Goal: Task Accomplishment & Management: Manage account settings

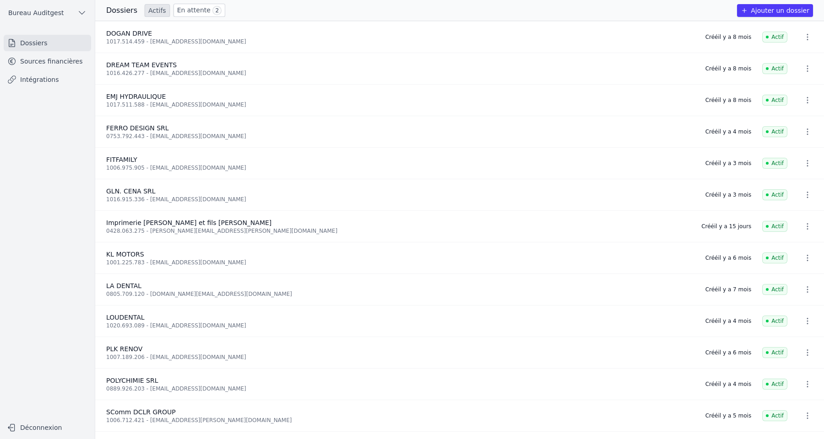
click at [50, 15] on span "Bureau Auditgest" at bounding box center [35, 12] width 55 height 9
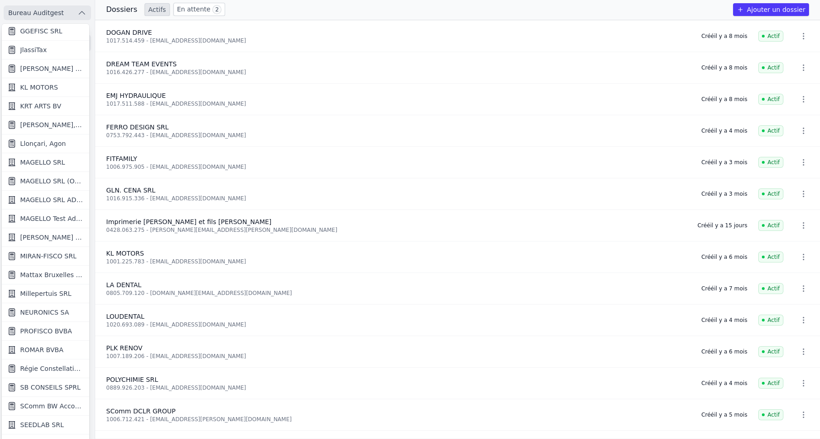
scroll to position [763, 0]
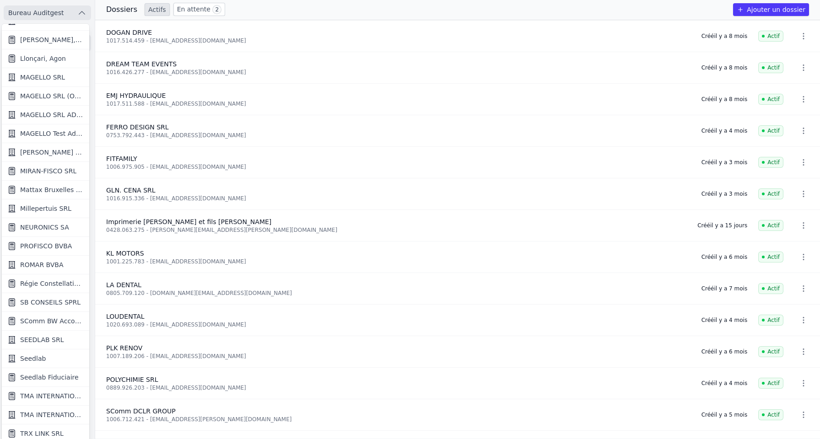
click at [45, 358] on link "Seedlab" at bounding box center [45, 359] width 87 height 19
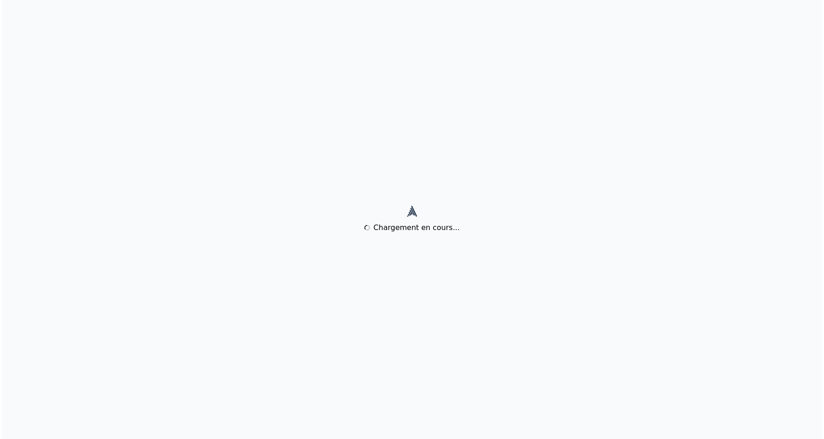
scroll to position [0, 0]
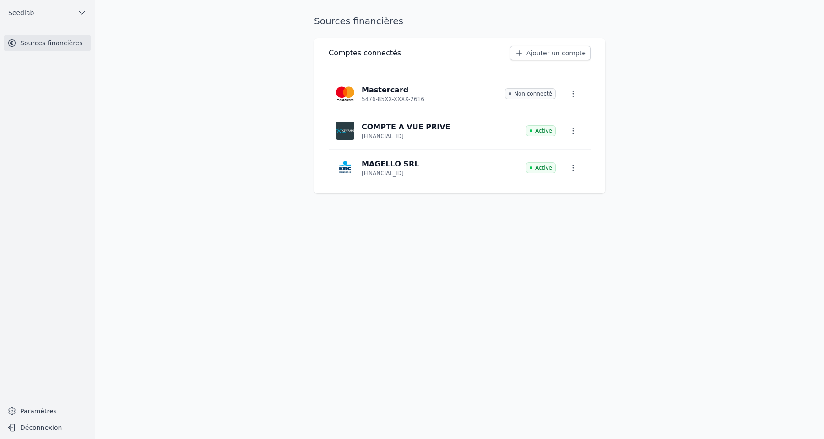
click at [540, 55] on link "Ajouter un compte" at bounding box center [550, 53] width 81 height 15
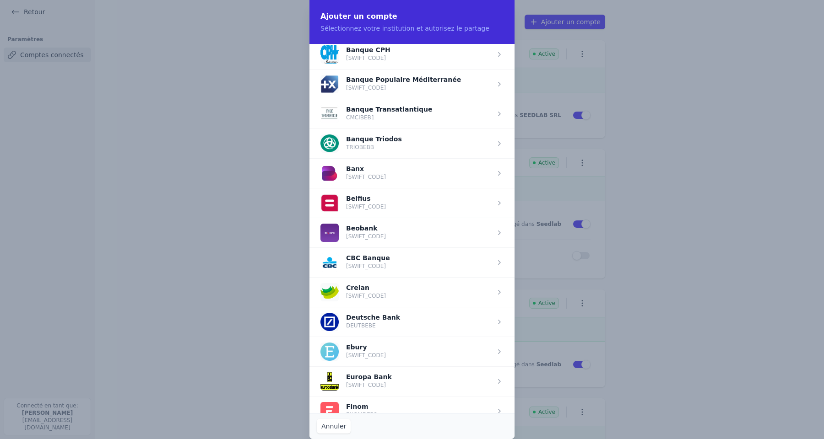
scroll to position [227, 0]
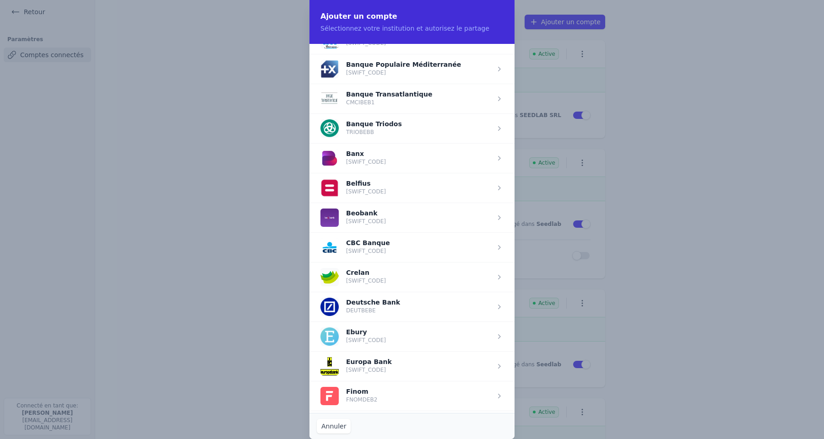
click at [370, 187] on span "button" at bounding box center [411, 188] width 205 height 30
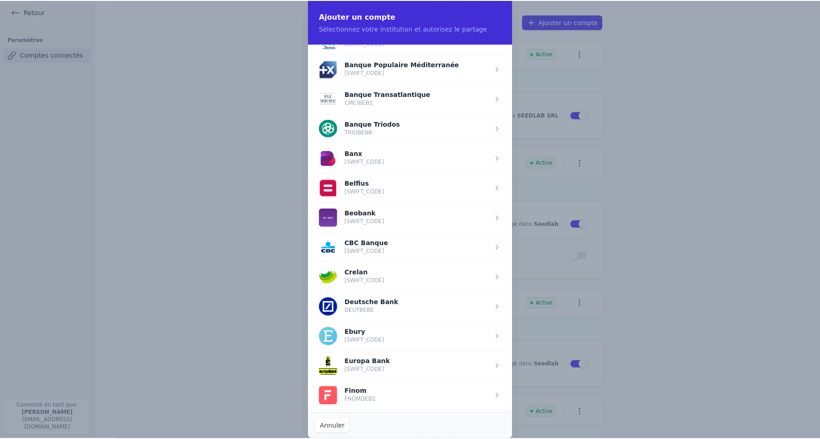
scroll to position [0, 0]
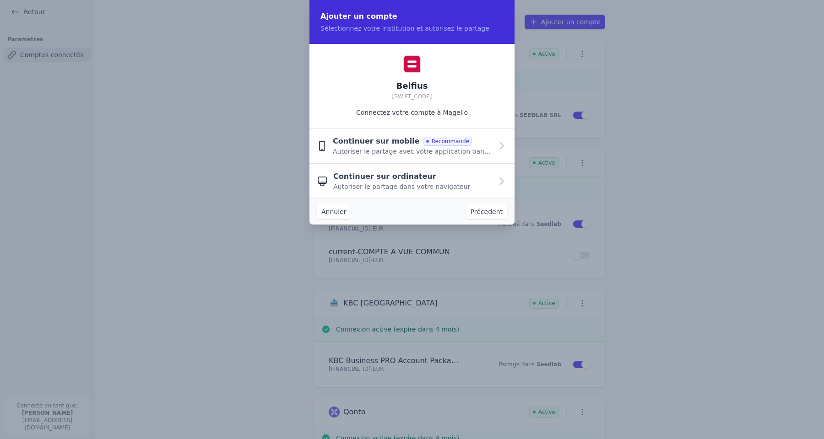
click at [392, 181] on span "Continuer sur ordinateur" at bounding box center [384, 176] width 103 height 11
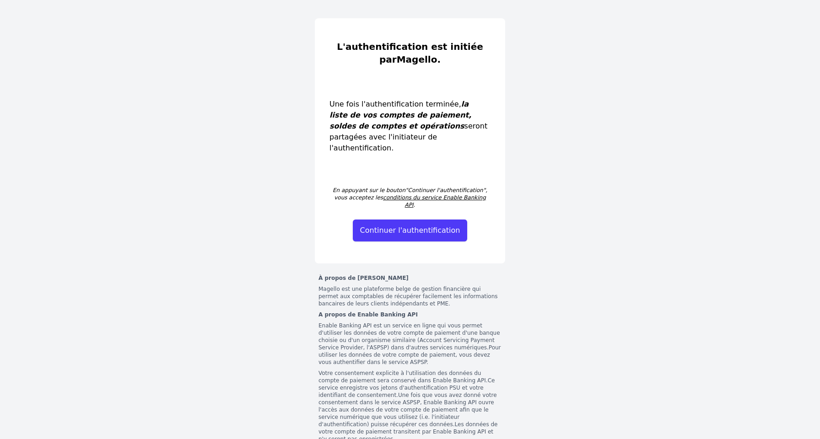
click at [410, 220] on button "Continuer l'authentification" at bounding box center [410, 231] width 115 height 22
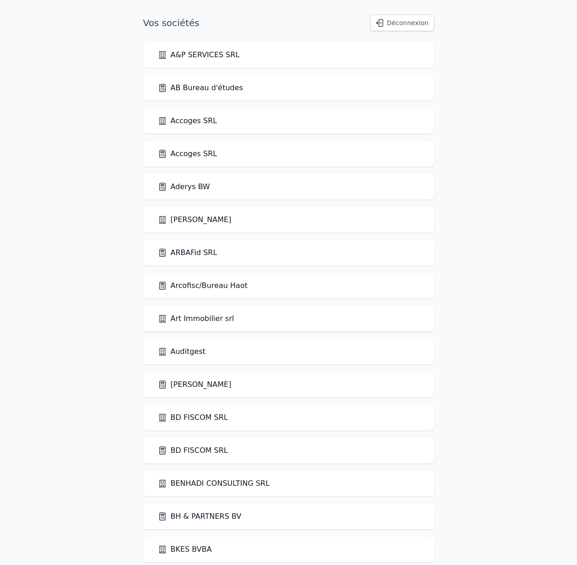
click at [195, 253] on link "ARBAFid SRL" at bounding box center [188, 252] width 60 height 11
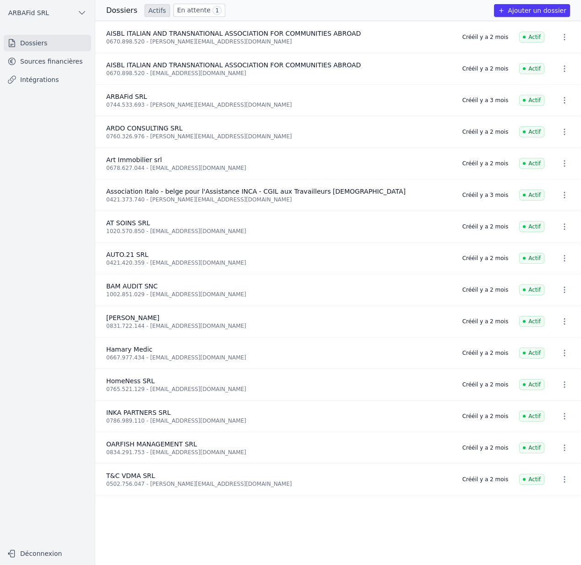
click at [48, 60] on link "Sources financières" at bounding box center [47, 61] width 87 height 16
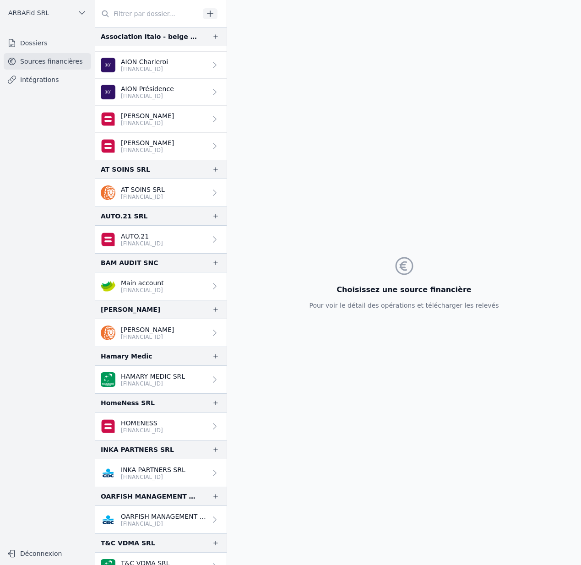
scroll to position [270, 0]
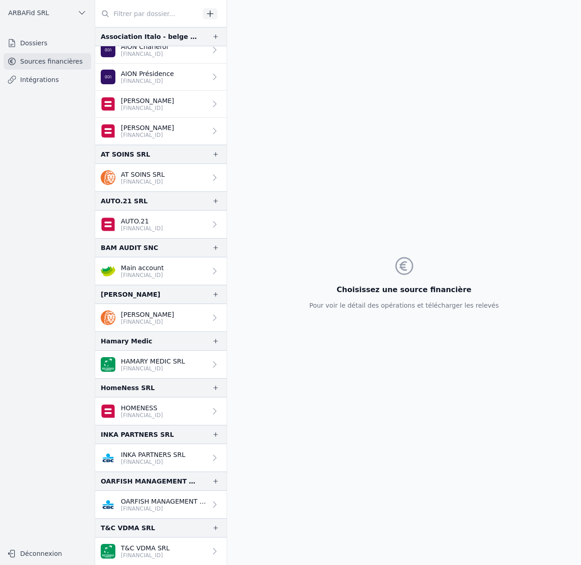
click at [154, 458] on p "BE97 7320 6493 1649" at bounding box center [153, 461] width 65 height 7
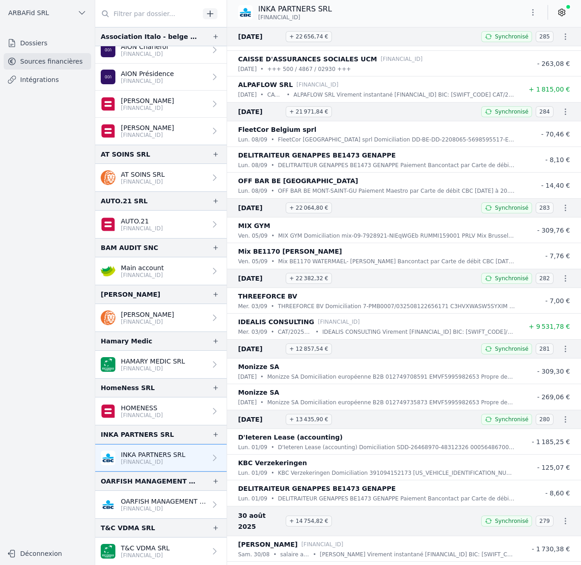
scroll to position [74, 0]
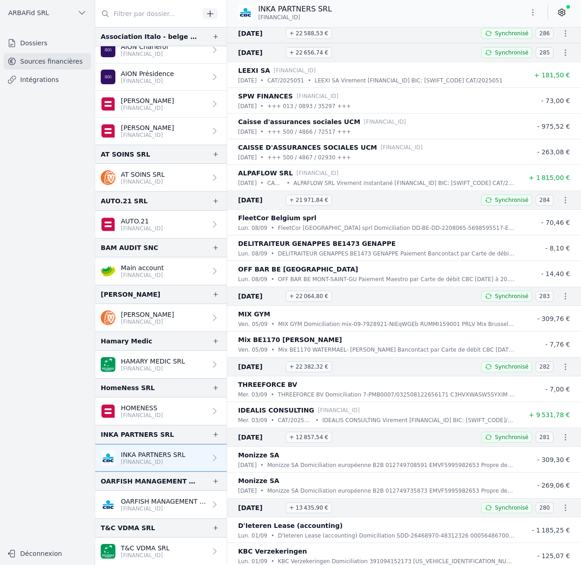
click at [270, 10] on p "INKA PARTNERS SRL" at bounding box center [295, 9] width 74 height 11
copy p "INKA"
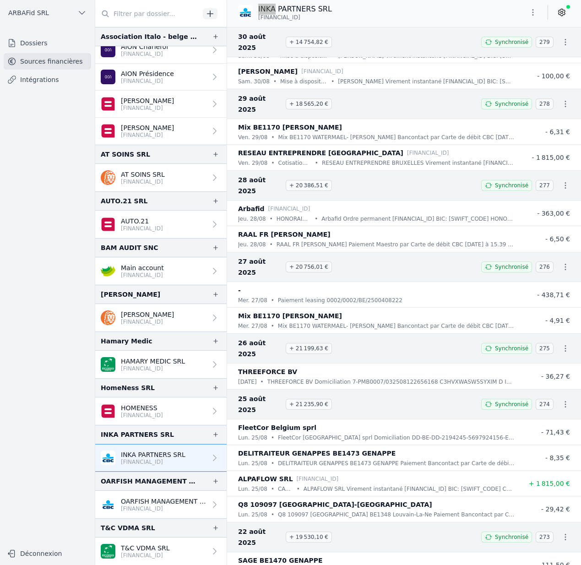
scroll to position [713, 0]
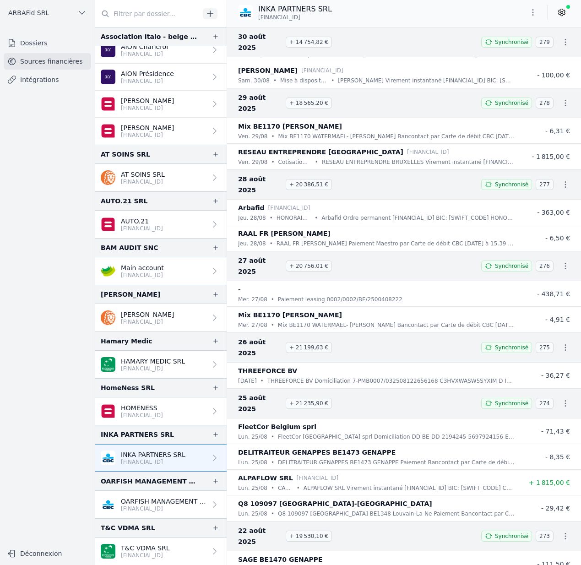
click at [63, 208] on nav "Dossiers Sources financières Intégrations" at bounding box center [47, 286] width 80 height 502
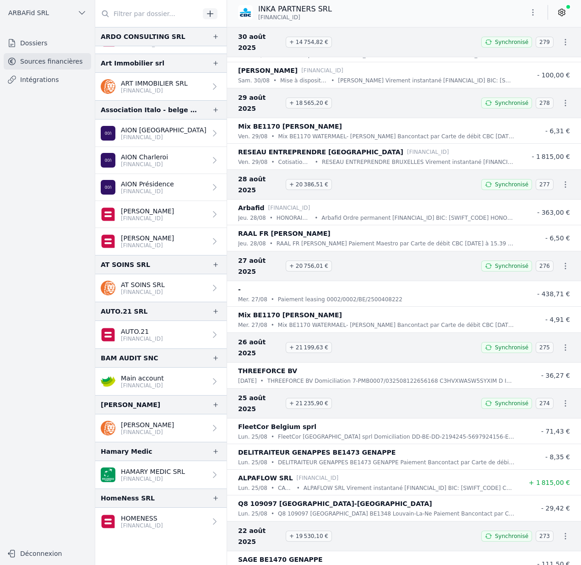
scroll to position [58, 0]
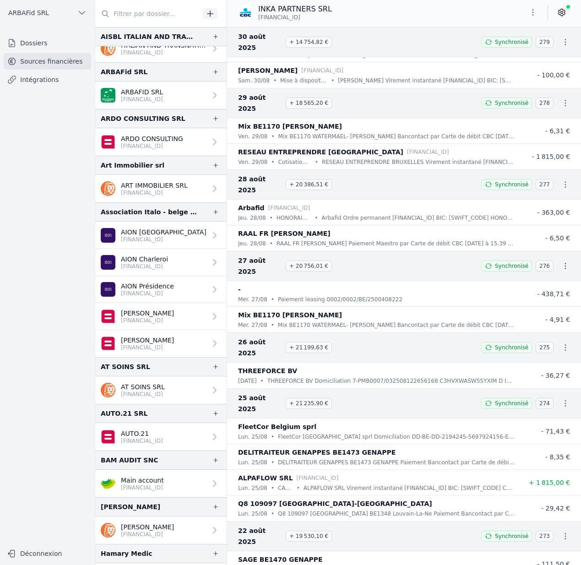
click at [153, 315] on p "ELEONORA MEDDA" at bounding box center [147, 312] width 53 height 9
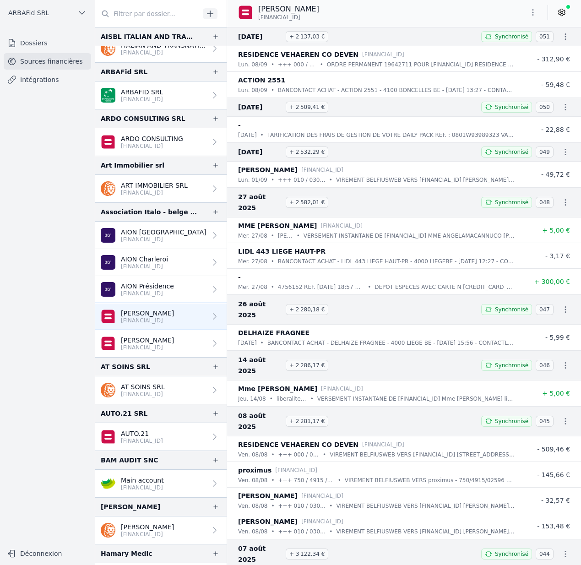
click at [153, 345] on p "BE81 0689 5584 7424" at bounding box center [147, 347] width 53 height 7
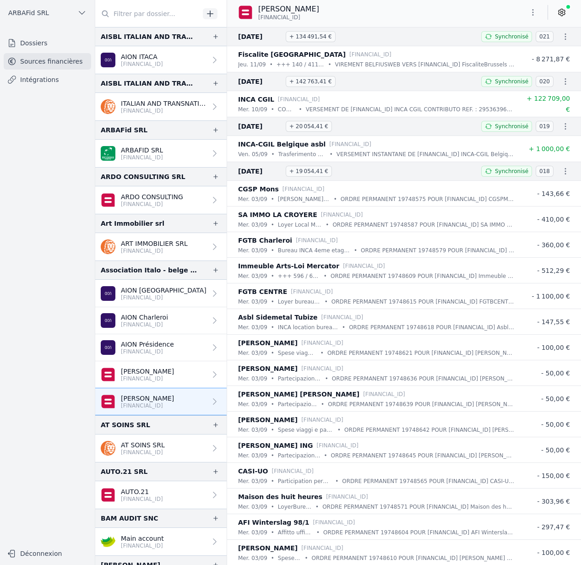
click at [430, 10] on div "ELEONORA MEDDA BE81 0689 5584 7424" at bounding box center [404, 12] width 354 height 17
click at [162, 352] on p "BE36 6430 0192 1081" at bounding box center [147, 351] width 53 height 7
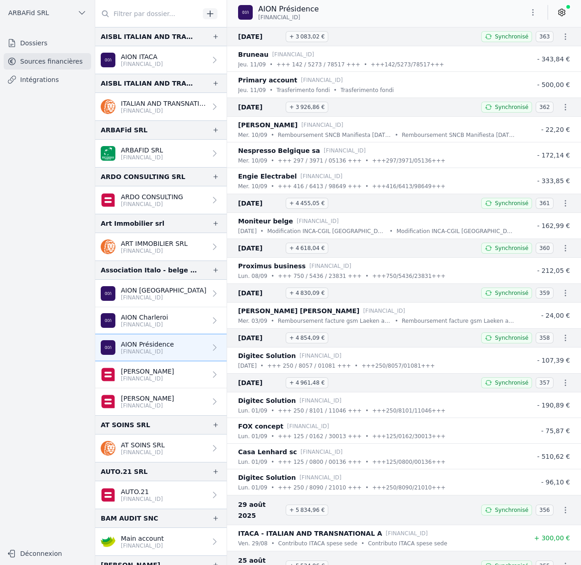
click at [561, 9] on icon at bounding box center [561, 12] width 6 height 7
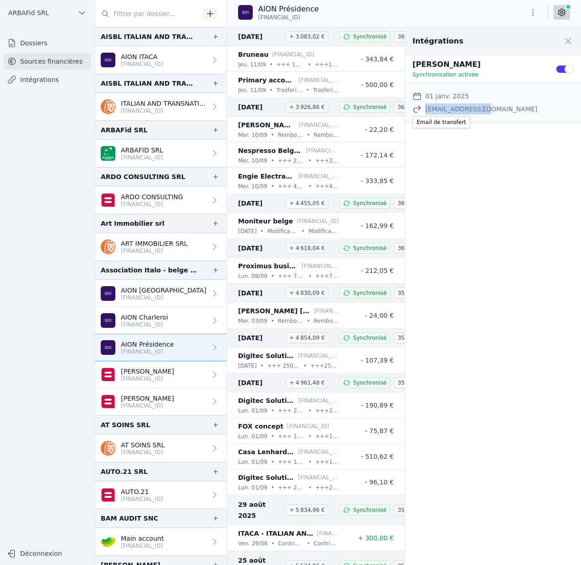
drag, startPoint x: 484, startPoint y: 110, endPoint x: 424, endPoint y: 113, distance: 60.0
click at [424, 113] on div "Email de transfert inca@yukiworks.be" at bounding box center [492, 108] width 161 height 11
copy dd "inca@yukiworks.be"
click at [565, 39] on span at bounding box center [568, 41] width 20 height 20
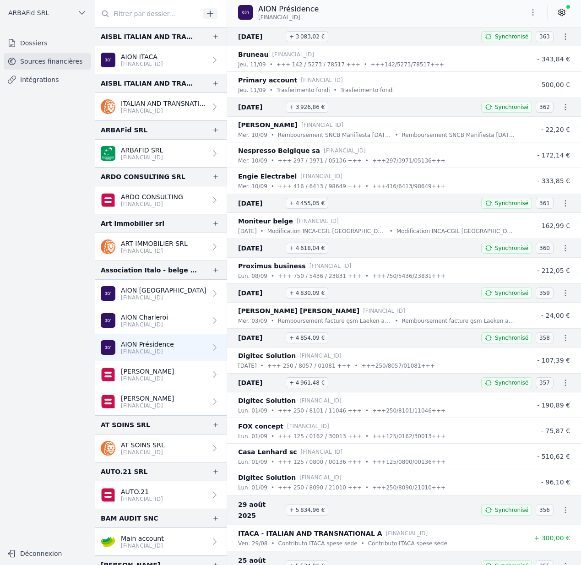
click at [563, 292] on icon "button" at bounding box center [565, 292] width 9 height 9
click at [546, 307] on link "Télécharger les CODA" at bounding box center [530, 309] width 84 height 16
click at [78, 16] on icon "button" at bounding box center [81, 12] width 9 height 9
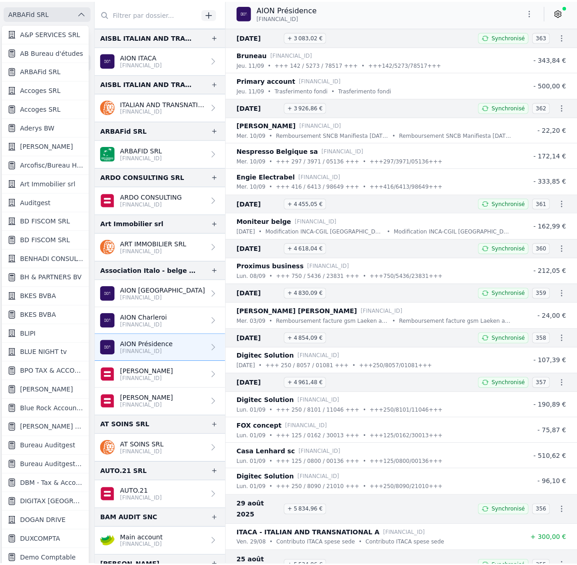
scroll to position [1, 0]
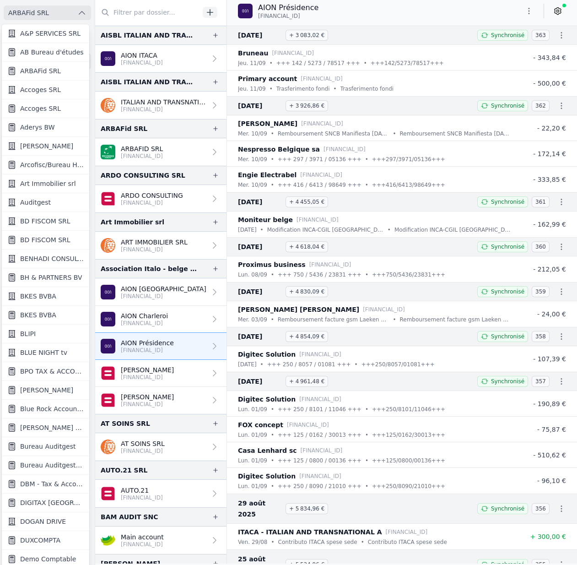
click at [78, 16] on div at bounding box center [288, 282] width 577 height 565
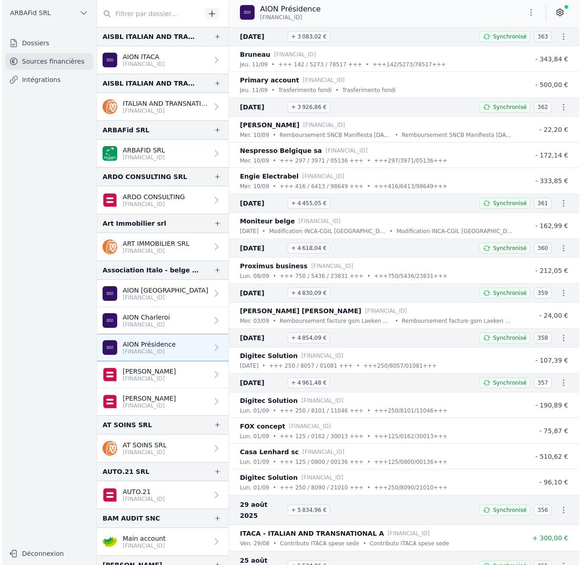
scroll to position [0, 0]
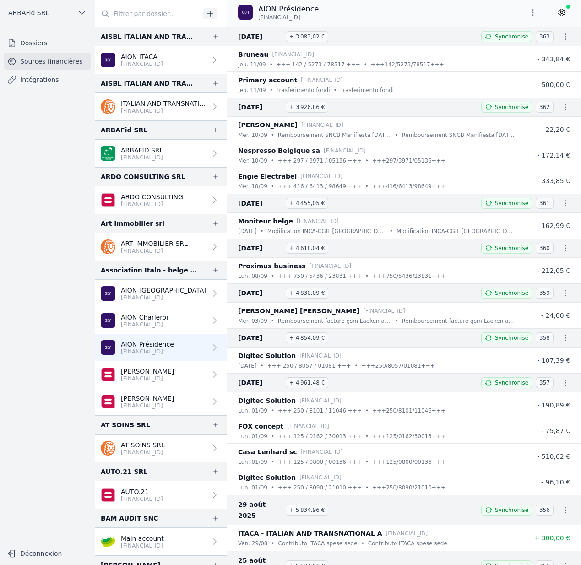
click at [60, 40] on link "Dossiers" at bounding box center [47, 43] width 87 height 16
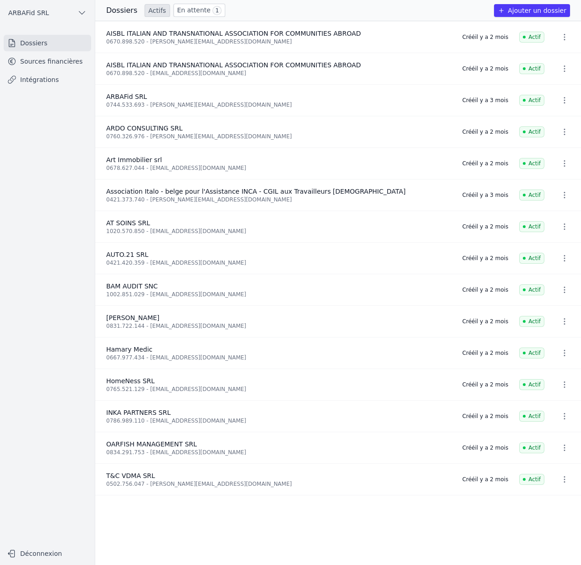
click at [67, 13] on button "ARBAFid SRL" at bounding box center [47, 12] width 87 height 15
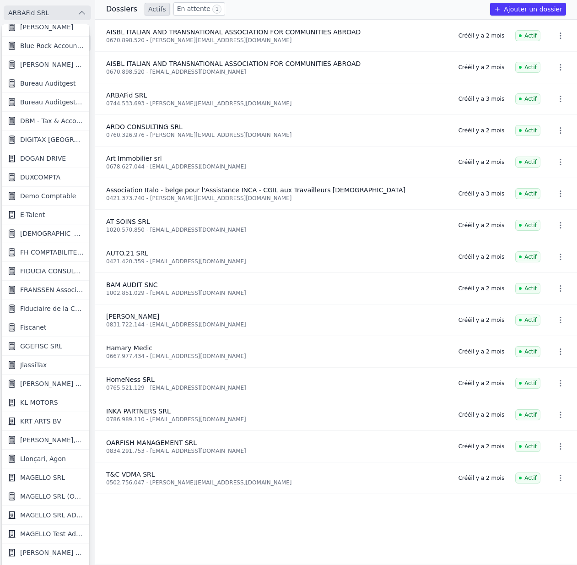
scroll to position [365, 0]
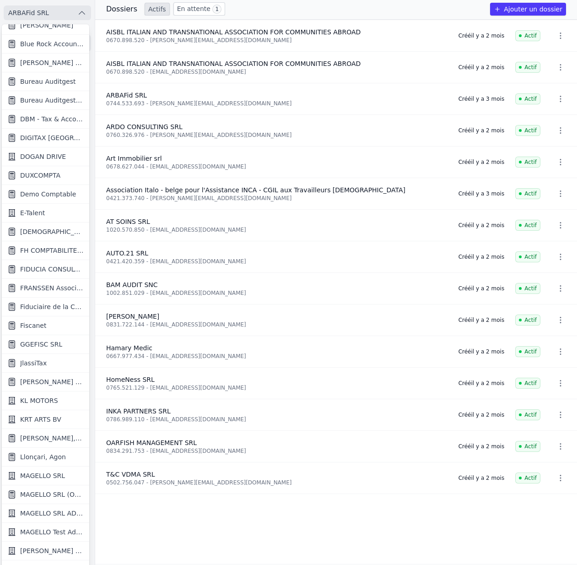
click at [33, 270] on span "FIDUCIA CONSULTING SRL" at bounding box center [52, 269] width 64 height 9
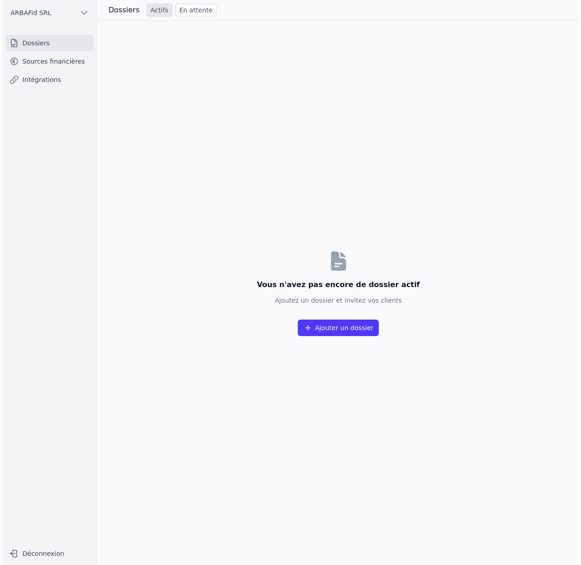
scroll to position [0, 0]
click at [78, 61] on link "Sources financières" at bounding box center [47, 61] width 87 height 16
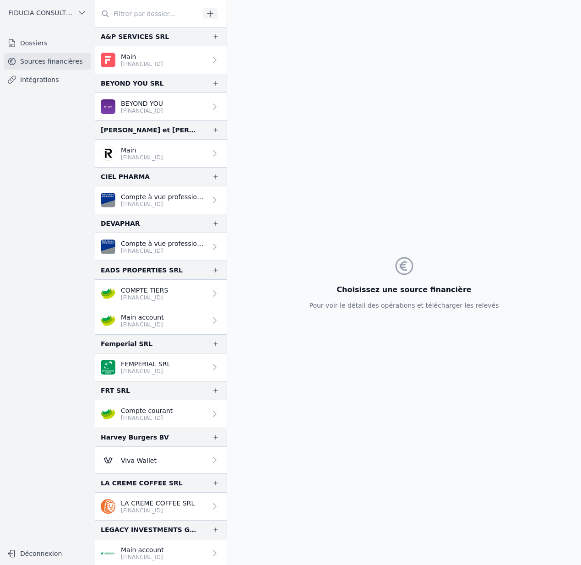
click at [76, 43] on link "Dossiers" at bounding box center [47, 43] width 87 height 16
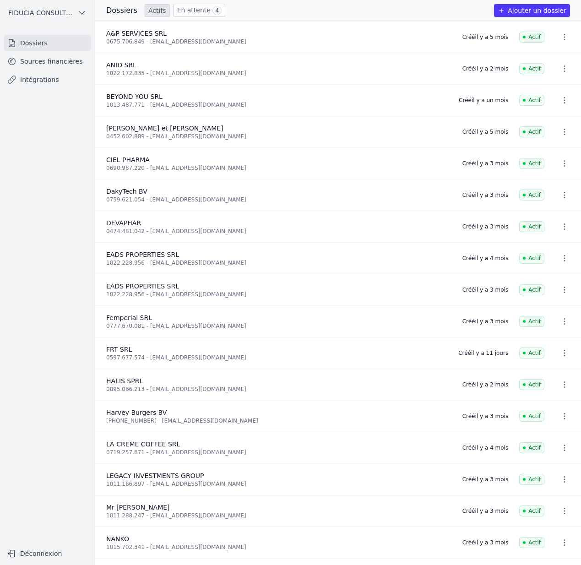
click at [216, 9] on link "En attente 4" at bounding box center [199, 10] width 52 height 13
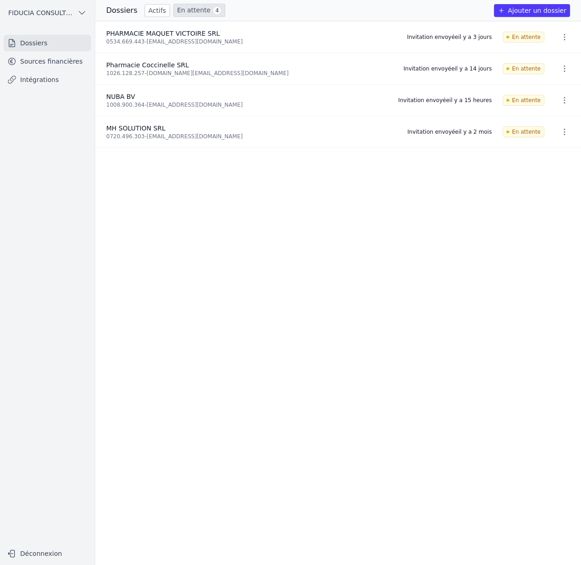
click at [561, 38] on icon "button" at bounding box center [564, 36] width 9 height 9
click at [453, 270] on div at bounding box center [290, 282] width 581 height 565
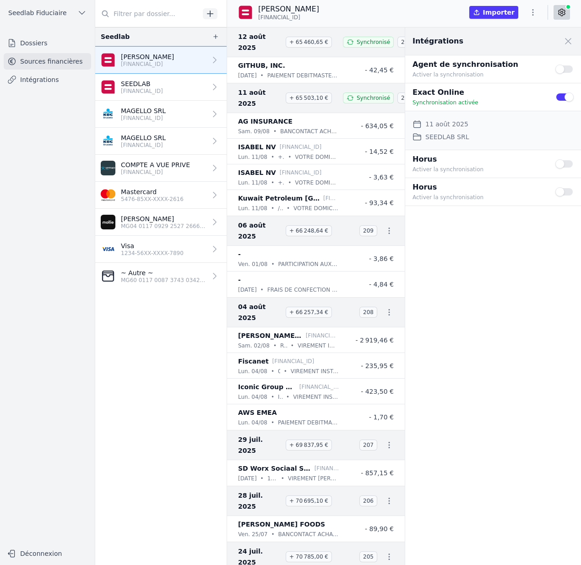
click at [78, 81] on link "Intégrations" at bounding box center [47, 79] width 87 height 16
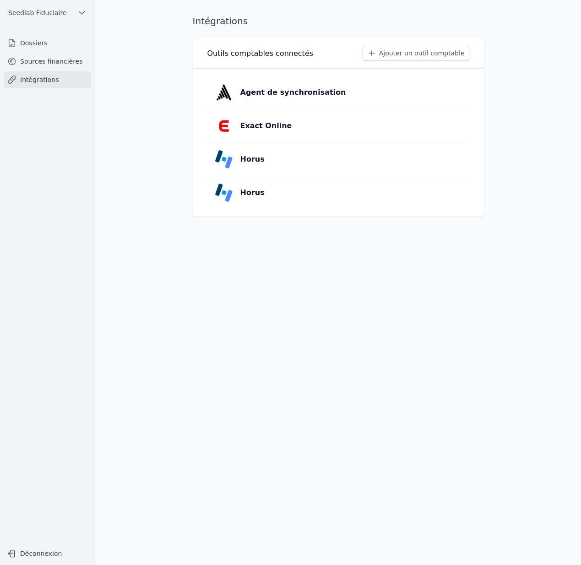
click at [335, 131] on link "Exact Online" at bounding box center [338, 125] width 262 height 33
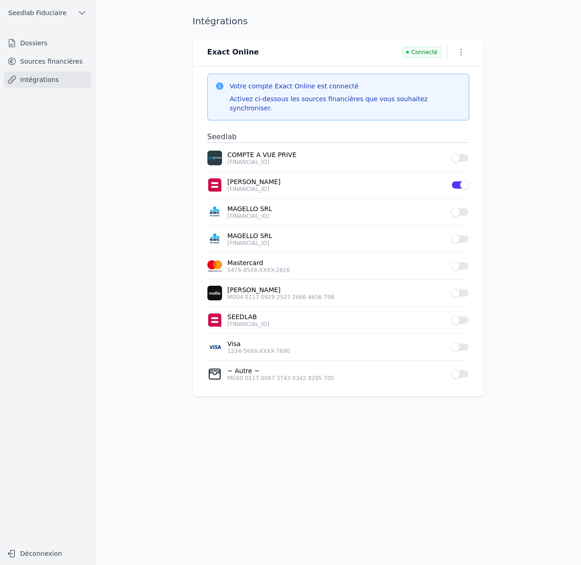
click at [462, 52] on icon "button" at bounding box center [460, 52] width 9 height 9
click at [446, 91] on button "Supprimer" at bounding box center [445, 87] width 56 height 16
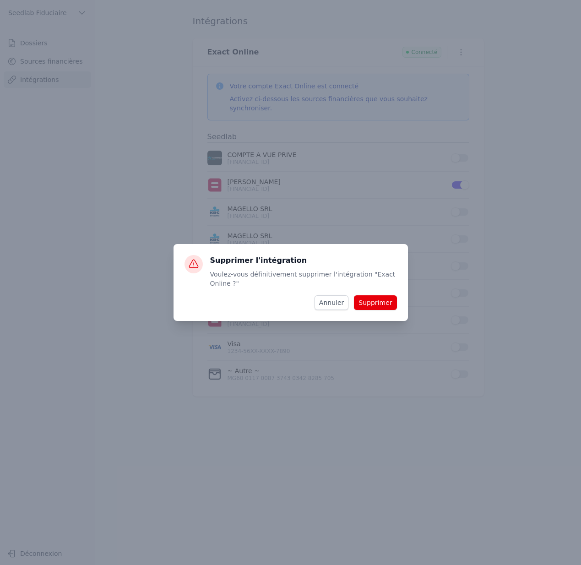
click at [379, 300] on button "Supprimer" at bounding box center [375, 302] width 43 height 15
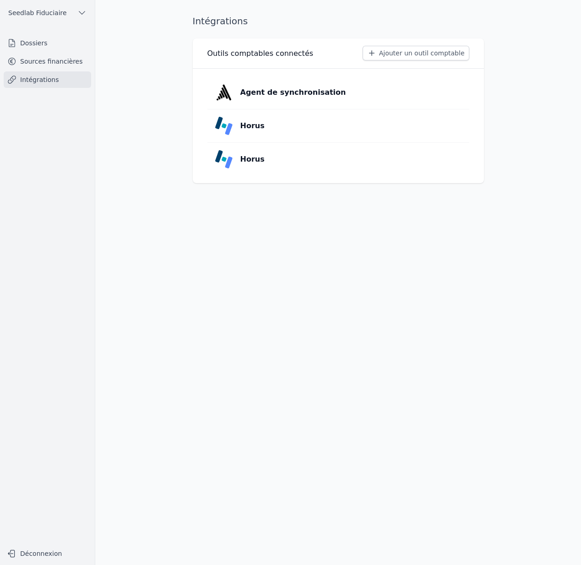
click at [433, 54] on button "Ajouter un outil comptable" at bounding box center [415, 53] width 107 height 15
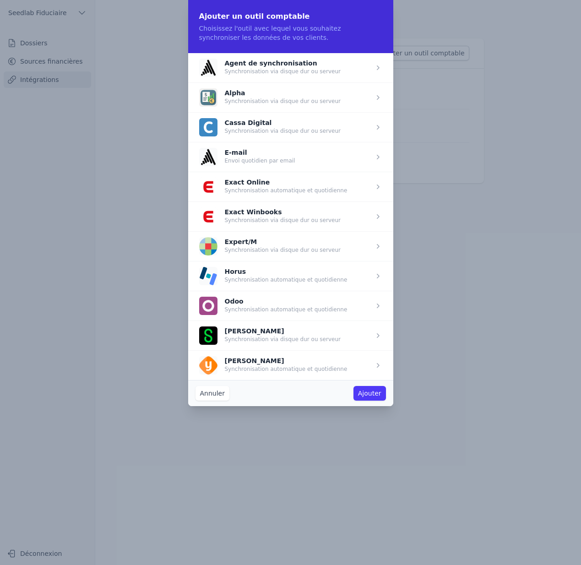
click at [330, 181] on span "button" at bounding box center [290, 187] width 205 height 30
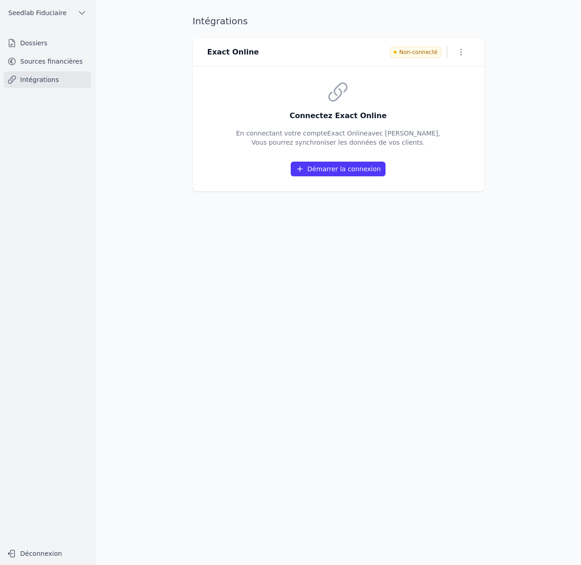
click at [465, 49] on icon "button" at bounding box center [460, 52] width 9 height 9
click at [450, 89] on button "Supprimer" at bounding box center [445, 87] width 56 height 16
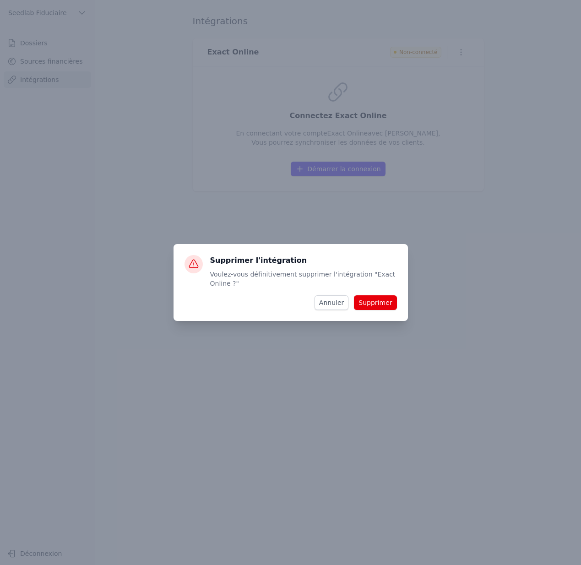
click at [378, 298] on button "Supprimer" at bounding box center [375, 302] width 43 height 15
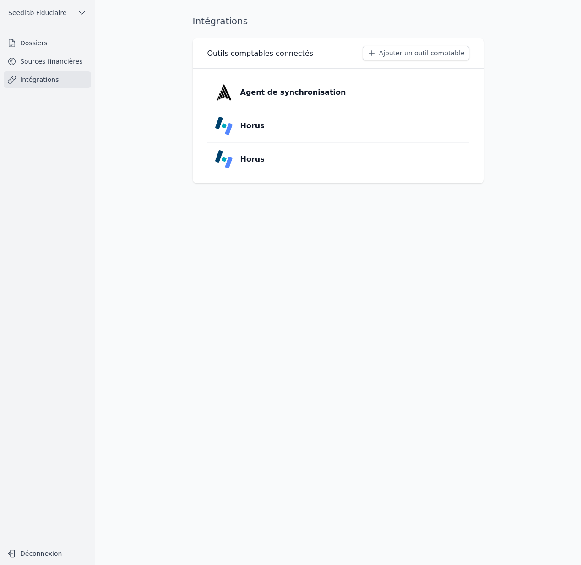
click at [392, 50] on button "Ajouter un outil comptable" at bounding box center [415, 53] width 107 height 15
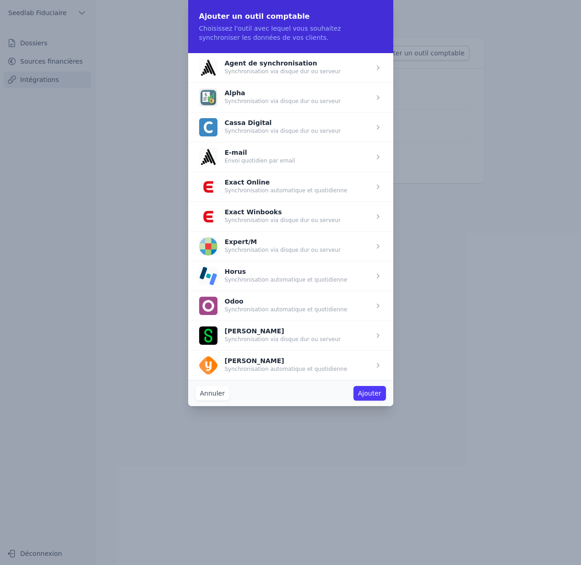
click at [249, 185] on span "button" at bounding box center [290, 187] width 205 height 30
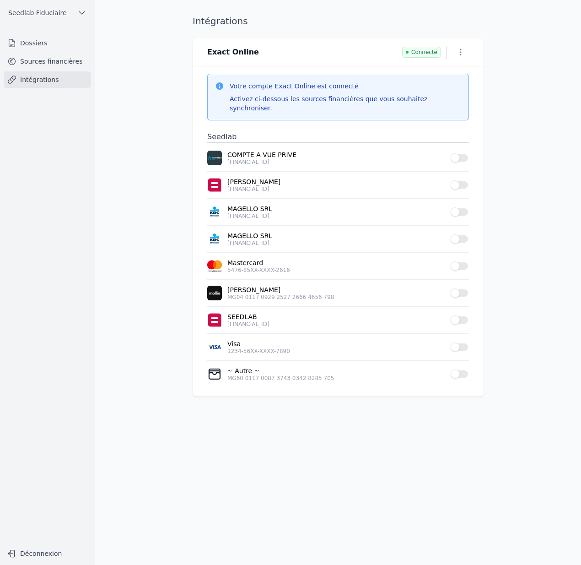
click at [460, 180] on button "Use setting" at bounding box center [460, 184] width 18 height 9
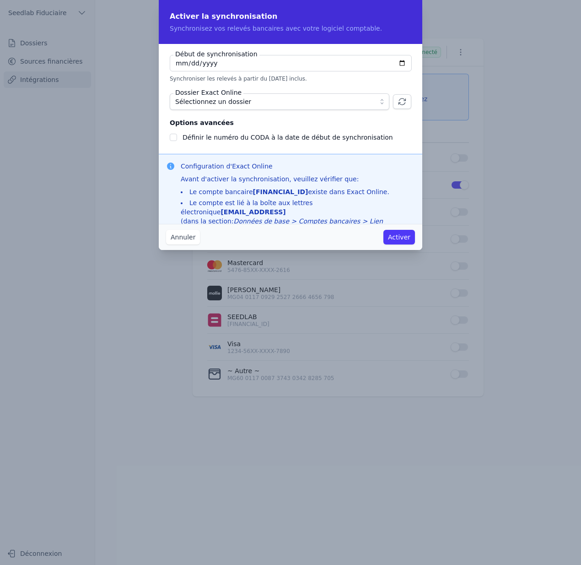
click at [278, 103] on span "Sélectionnez un dossier" at bounding box center [273, 101] width 196 height 11
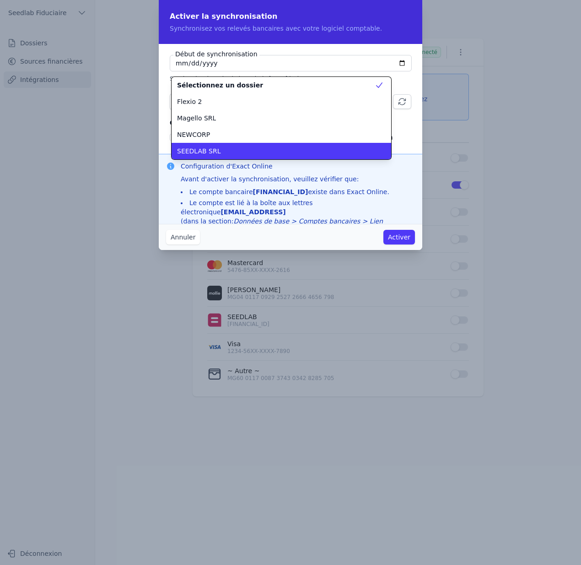
click at [223, 148] on div "SEEDLAB SRL" at bounding box center [276, 150] width 198 height 9
checkbox input "false"
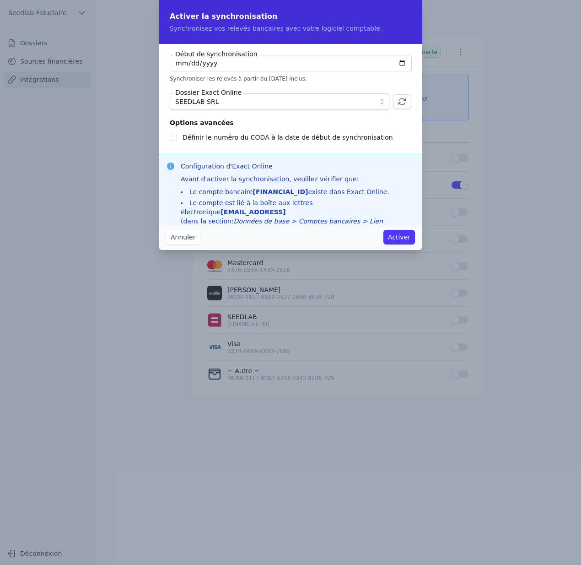
click at [189, 237] on button "Annuler" at bounding box center [183, 237] width 34 height 15
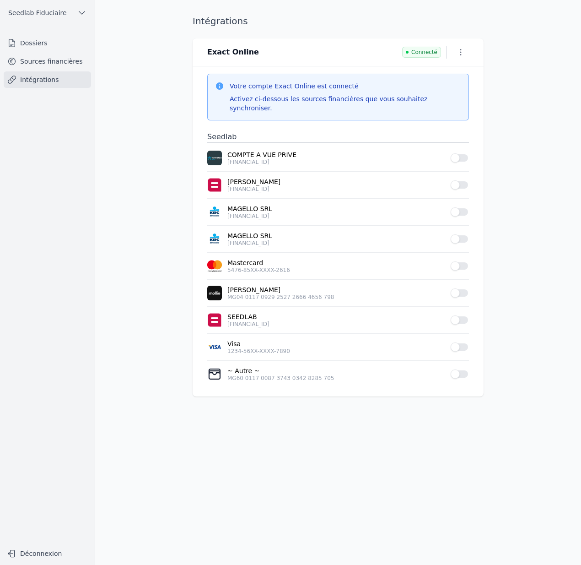
click at [465, 180] on button "Use setting" at bounding box center [460, 184] width 18 height 9
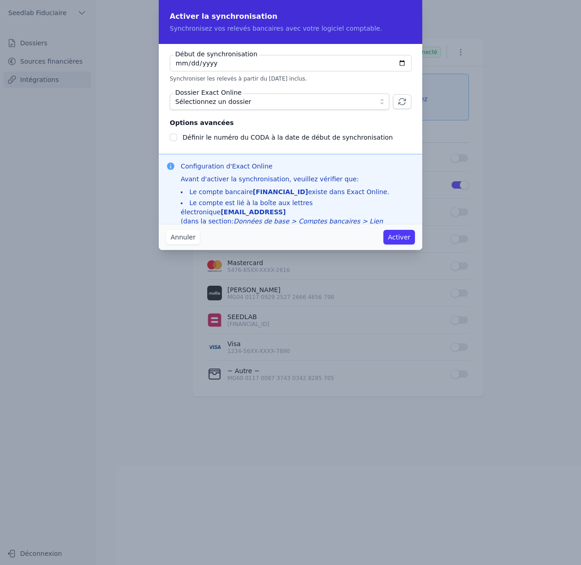
drag, startPoint x: 342, startPoint y: 204, endPoint x: 397, endPoint y: 200, distance: 55.6
click at [286, 208] on strong "[EMAIL_ADDRESS]" at bounding box center [253, 211] width 65 height 7
copy strong "[EMAIL_ADDRESS]"
click at [225, 102] on span "Sélectionnez un dossier" at bounding box center [213, 101] width 76 height 11
click at [178, 238] on button "Annuler" at bounding box center [183, 237] width 34 height 15
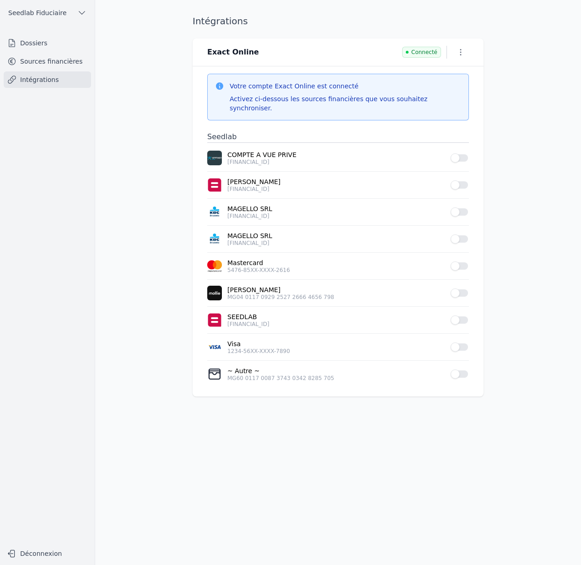
click at [258, 177] on p "[PERSON_NAME]" at bounding box center [336, 181] width 218 height 9
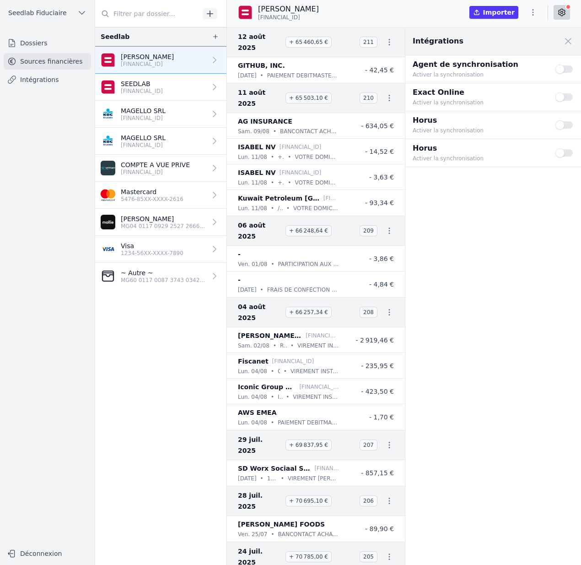
click at [571, 68] on button "Use setting" at bounding box center [565, 69] width 18 height 9
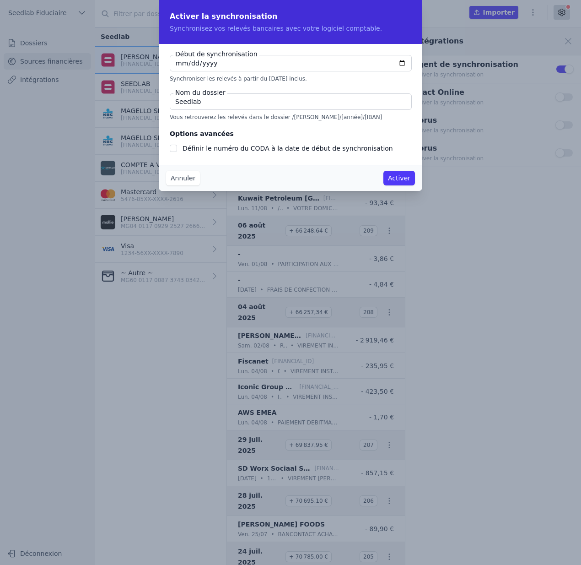
click at [403, 63] on input "[DATE]" at bounding box center [291, 63] width 242 height 16
type input "[DATE]"
checkbox input "false"
type input "[DATE]"
click at [216, 149] on label "Définir le numéro du CODA à la date de début de synchronisation" at bounding box center [288, 148] width 211 height 7
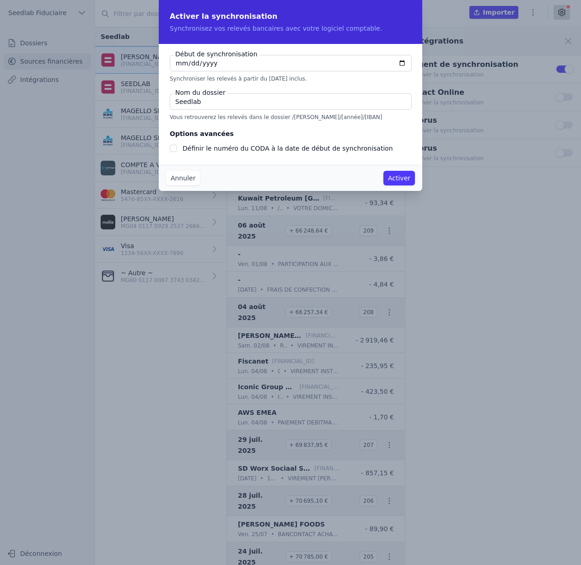
click at [177, 149] on input "Définir le numéro du CODA à la date de début de synchronisation" at bounding box center [173, 148] width 7 height 7
checkbox input "true"
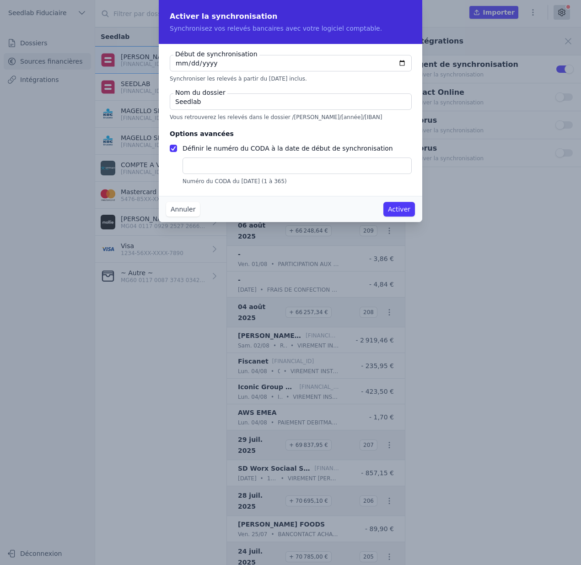
click at [231, 166] on input "text" at bounding box center [297, 165] width 229 height 16
type input "12"
click at [249, 107] on input "Seedlab" at bounding box center [291, 101] width 242 height 16
click at [190, 210] on button "Annuler" at bounding box center [183, 209] width 34 height 15
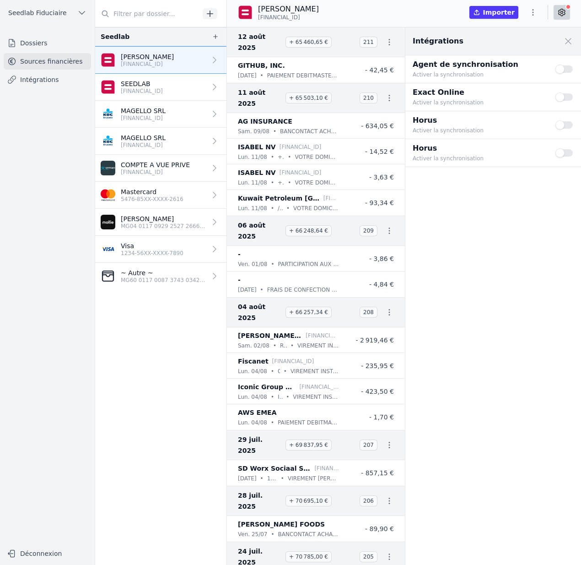
click at [566, 99] on button "Use setting" at bounding box center [565, 96] width 18 height 9
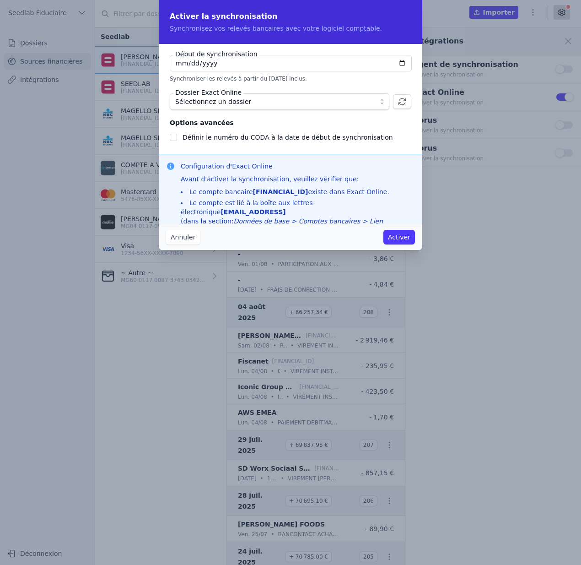
click at [403, 65] on input "[DATE]" at bounding box center [291, 63] width 242 height 16
type input "[DATE]"
checkbox input "false"
type input "[DATE]"
click at [368, 101] on span "Sélectionnez un dossier" at bounding box center [273, 101] width 196 height 11
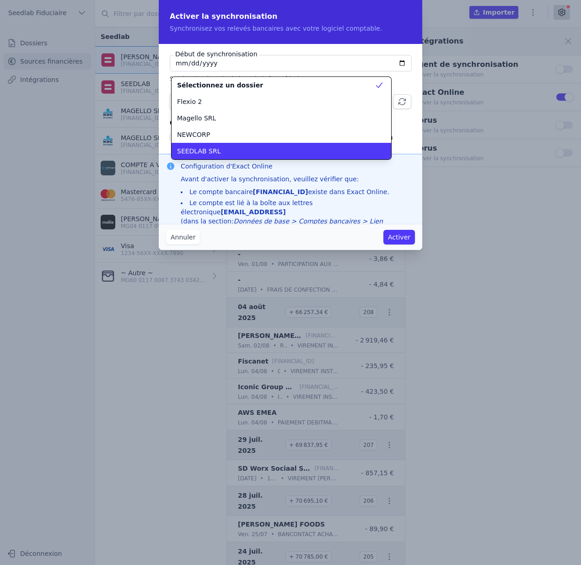
click at [205, 154] on span "SEEDLAB SRL" at bounding box center [199, 150] width 44 height 9
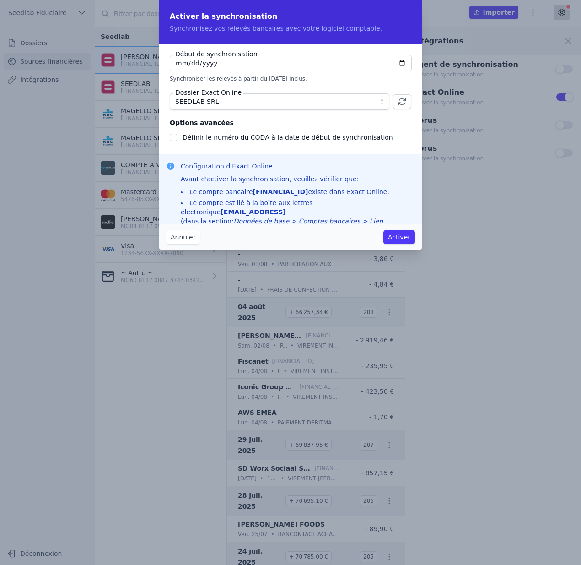
click at [208, 138] on label "Définir le numéro du CODA à la date de début de synchronisation" at bounding box center [288, 137] width 211 height 7
click at [177, 138] on input "Définir le numéro du CODA à la date de début de synchronisation" at bounding box center [173, 137] width 7 height 7
checkbox input "true"
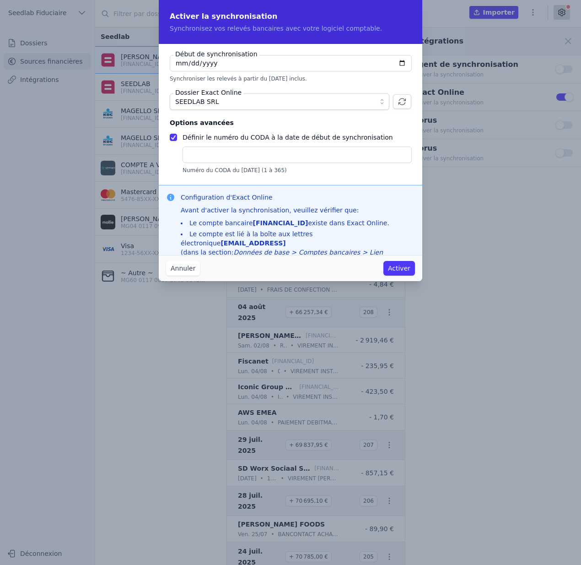
click at [215, 156] on input "text" at bounding box center [297, 154] width 229 height 16
type input "12"
click at [401, 270] on button "Activer" at bounding box center [400, 268] width 32 height 15
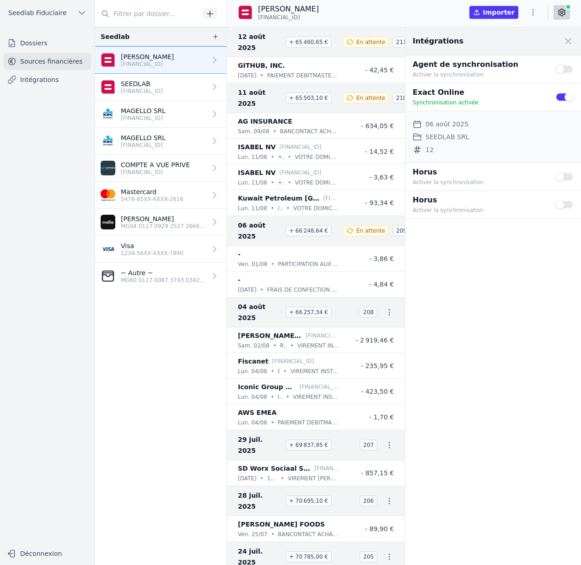
click at [563, 98] on button "Use setting" at bounding box center [565, 96] width 18 height 9
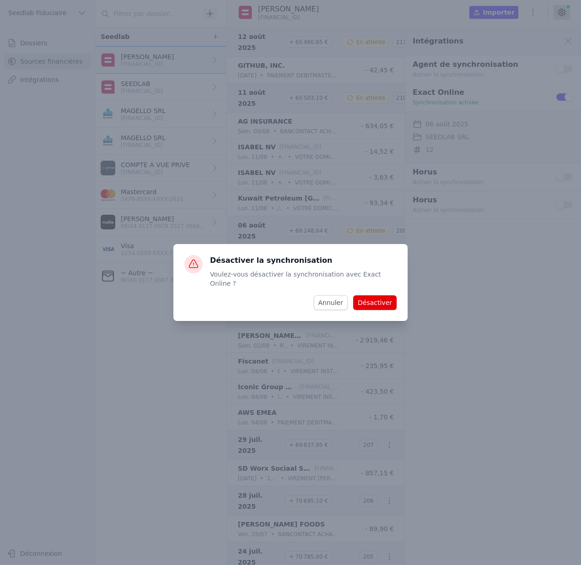
click at [385, 297] on button "Désactiver" at bounding box center [374, 302] width 43 height 15
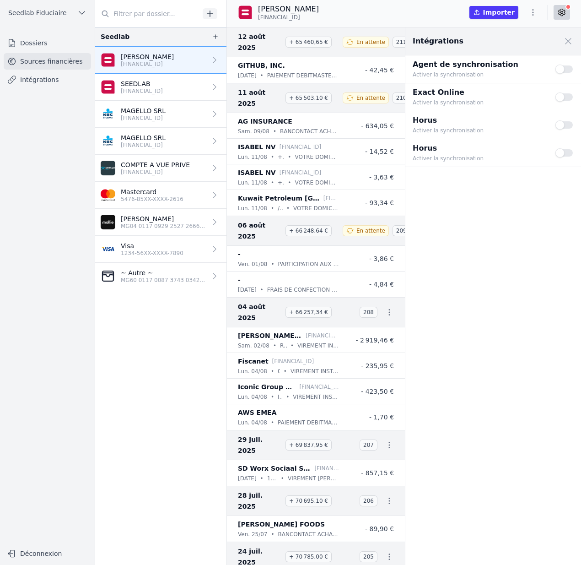
click at [567, 94] on button "Use setting" at bounding box center [565, 96] width 18 height 9
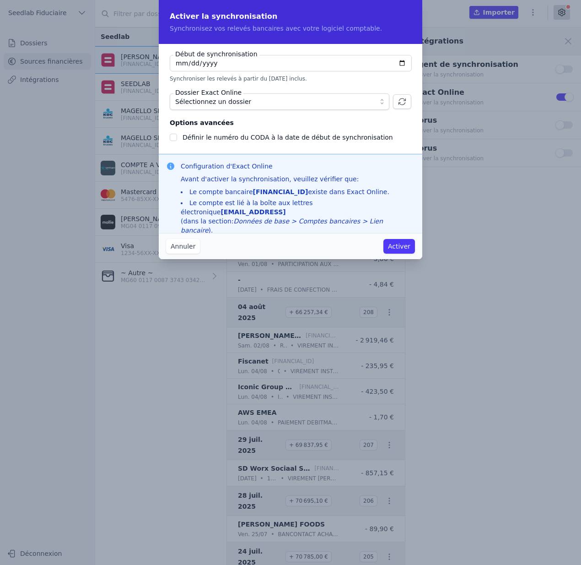
click at [189, 246] on button "Annuler" at bounding box center [183, 246] width 34 height 15
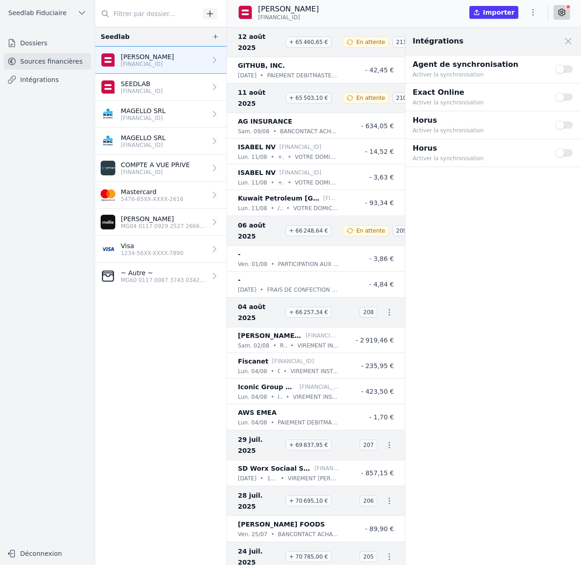
click at [149, 196] on p "5476-85XX-XXXX-2616" at bounding box center [152, 198] width 63 height 7
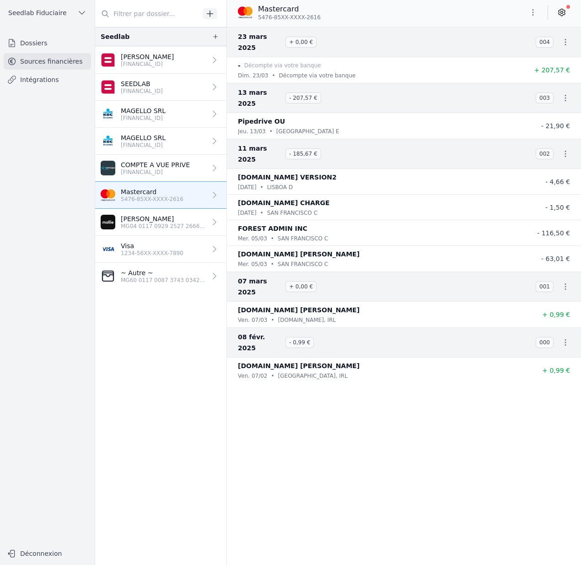
click at [177, 248] on p "Visa" at bounding box center [152, 245] width 63 height 9
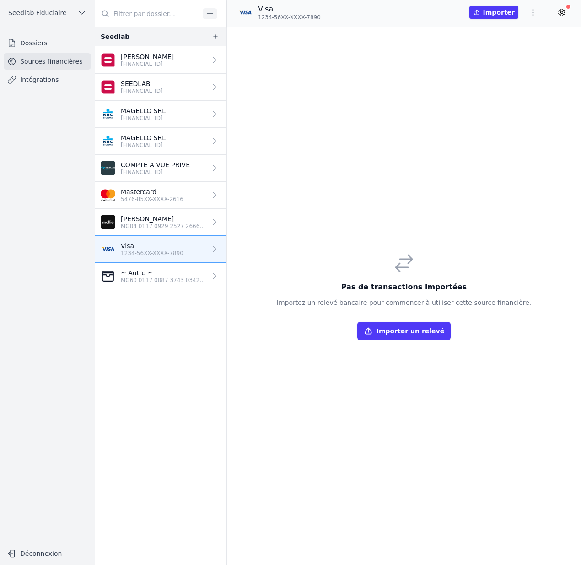
click at [179, 226] on p "MG04 0117 0929 2527 2666 4656 798" at bounding box center [164, 225] width 86 height 7
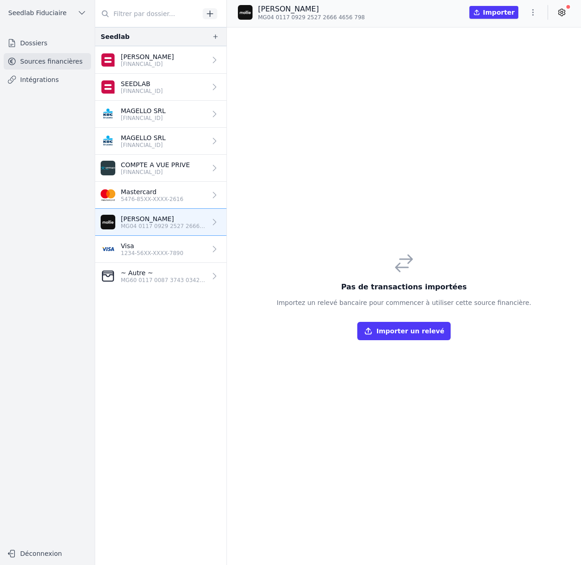
click at [217, 38] on button "button" at bounding box center [215, 36] width 15 height 11
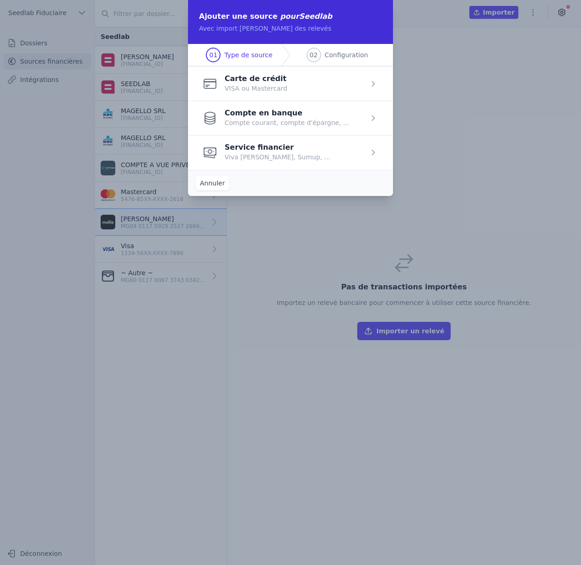
click at [266, 82] on span "button" at bounding box center [290, 83] width 205 height 34
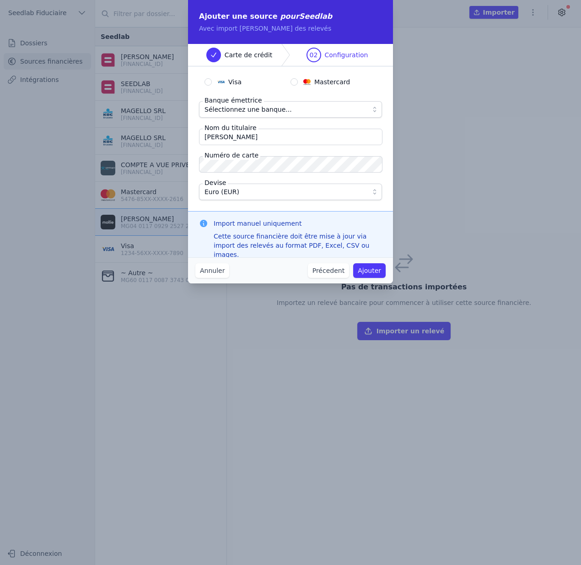
click at [333, 82] on span "Mastercard" at bounding box center [332, 81] width 36 height 9
click at [298, 82] on input "Mastercard" at bounding box center [294, 81] width 7 height 7
radio input "true"
click at [272, 106] on span "Sélectionnez une banque..." at bounding box center [248, 109] width 87 height 11
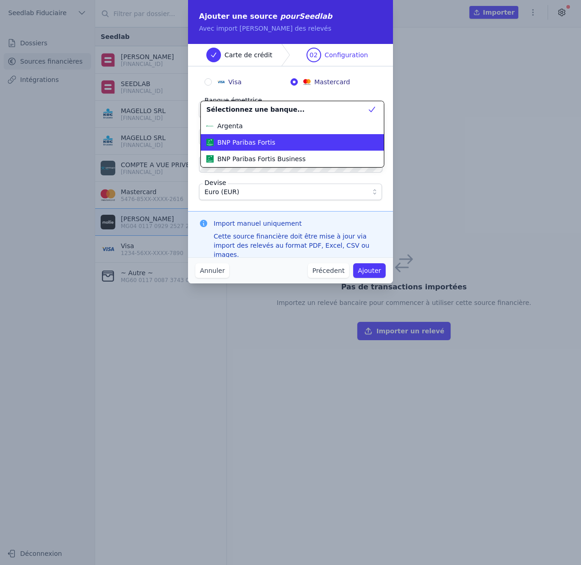
click at [253, 137] on li "BNP Paribas Fortis" at bounding box center [292, 142] width 183 height 16
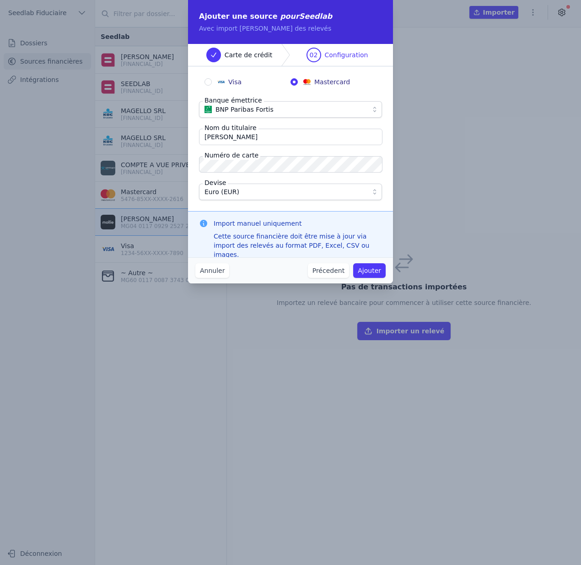
click at [367, 191] on button "Euro (EUR)" at bounding box center [290, 192] width 183 height 16
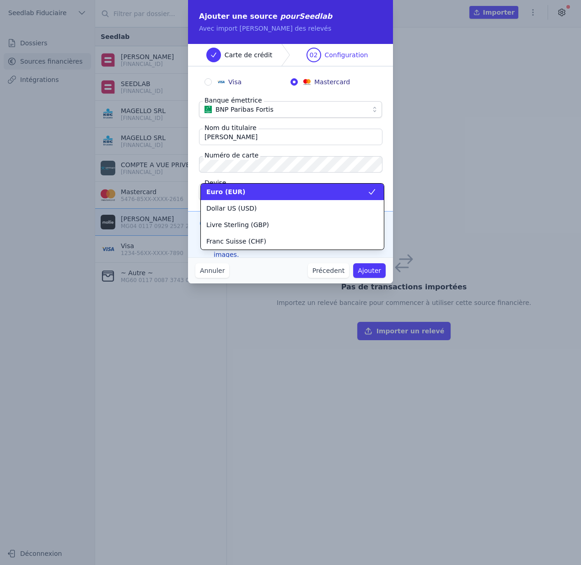
click at [294, 190] on div "Euro (EUR)" at bounding box center [286, 191] width 161 height 9
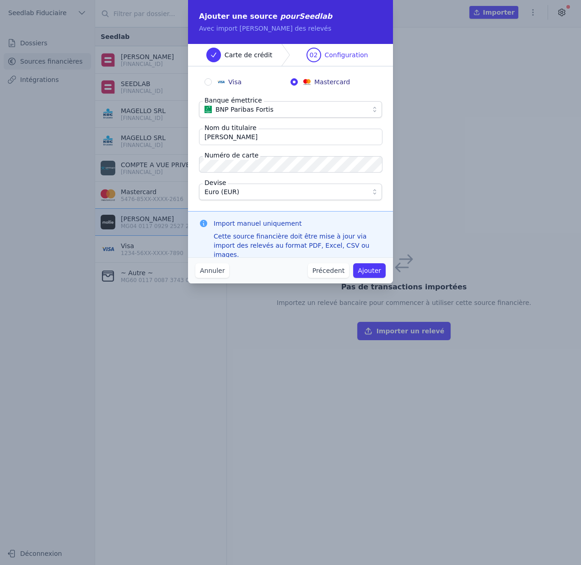
click at [371, 270] on button "Ajouter" at bounding box center [369, 270] width 32 height 15
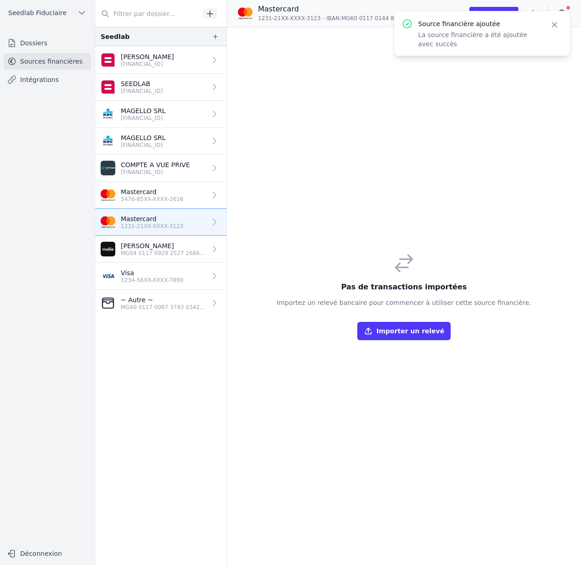
click at [554, 23] on icon "button" at bounding box center [554, 24] width 9 height 9
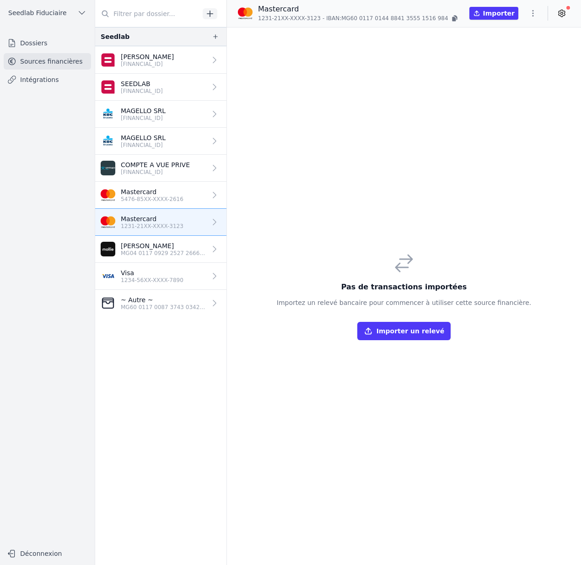
click at [532, 13] on icon "button" at bounding box center [533, 13] width 9 height 9
click at [504, 82] on button "Supprimer" at bounding box center [511, 83] width 66 height 16
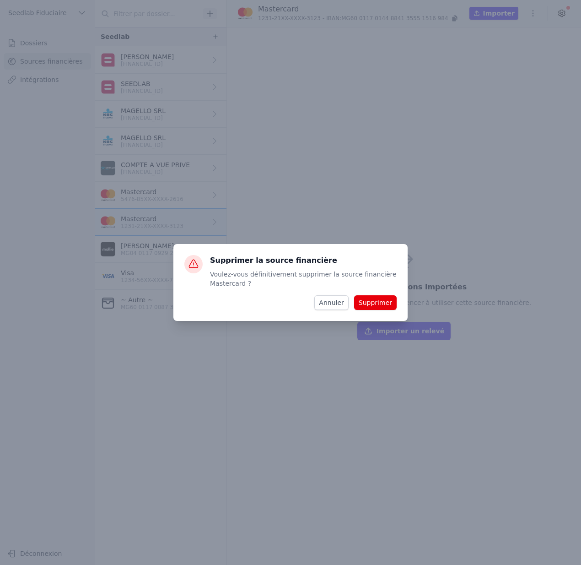
click at [383, 303] on button "Supprimer" at bounding box center [375, 302] width 43 height 15
